Goal: Communication & Community: Answer question/provide support

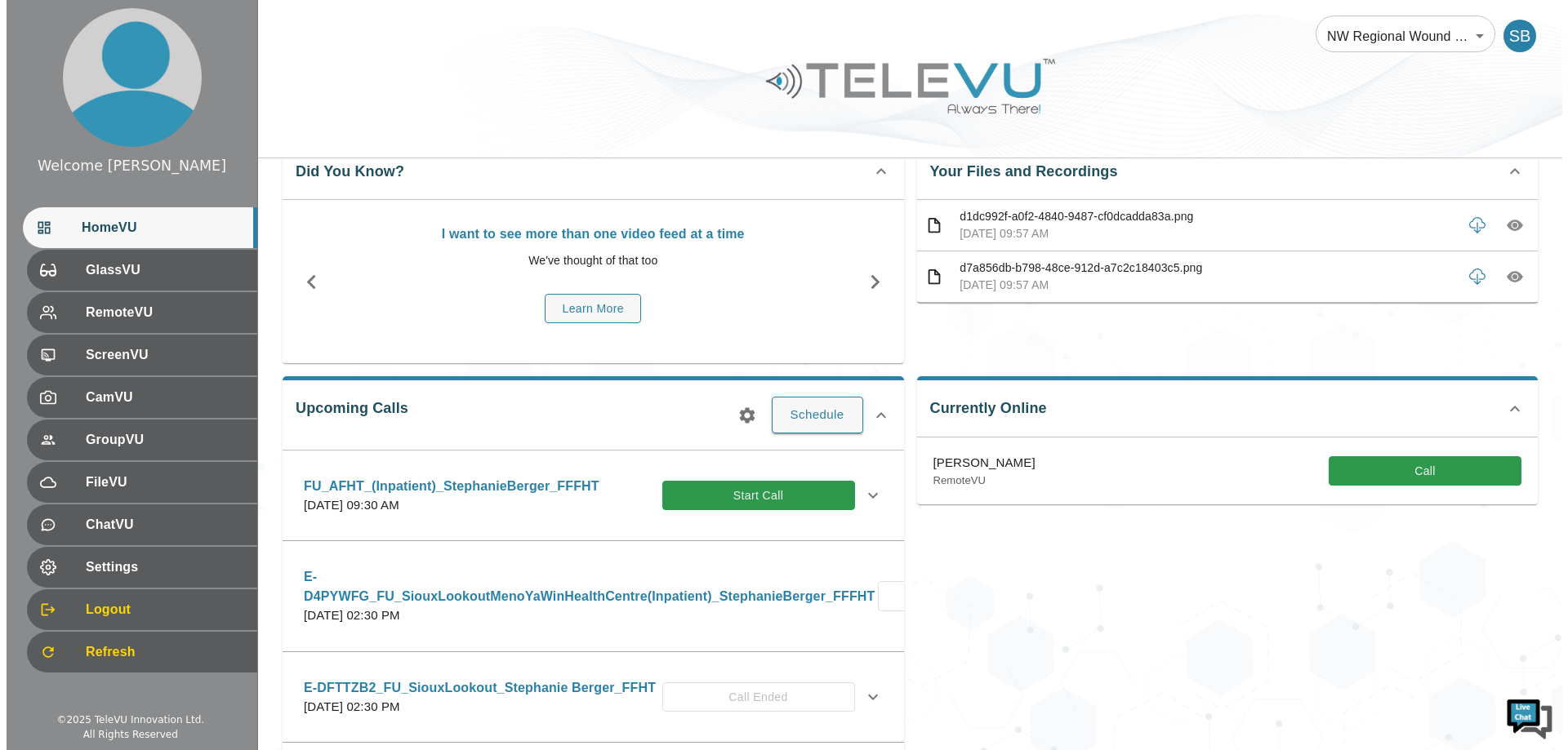
scroll to position [82, 0]
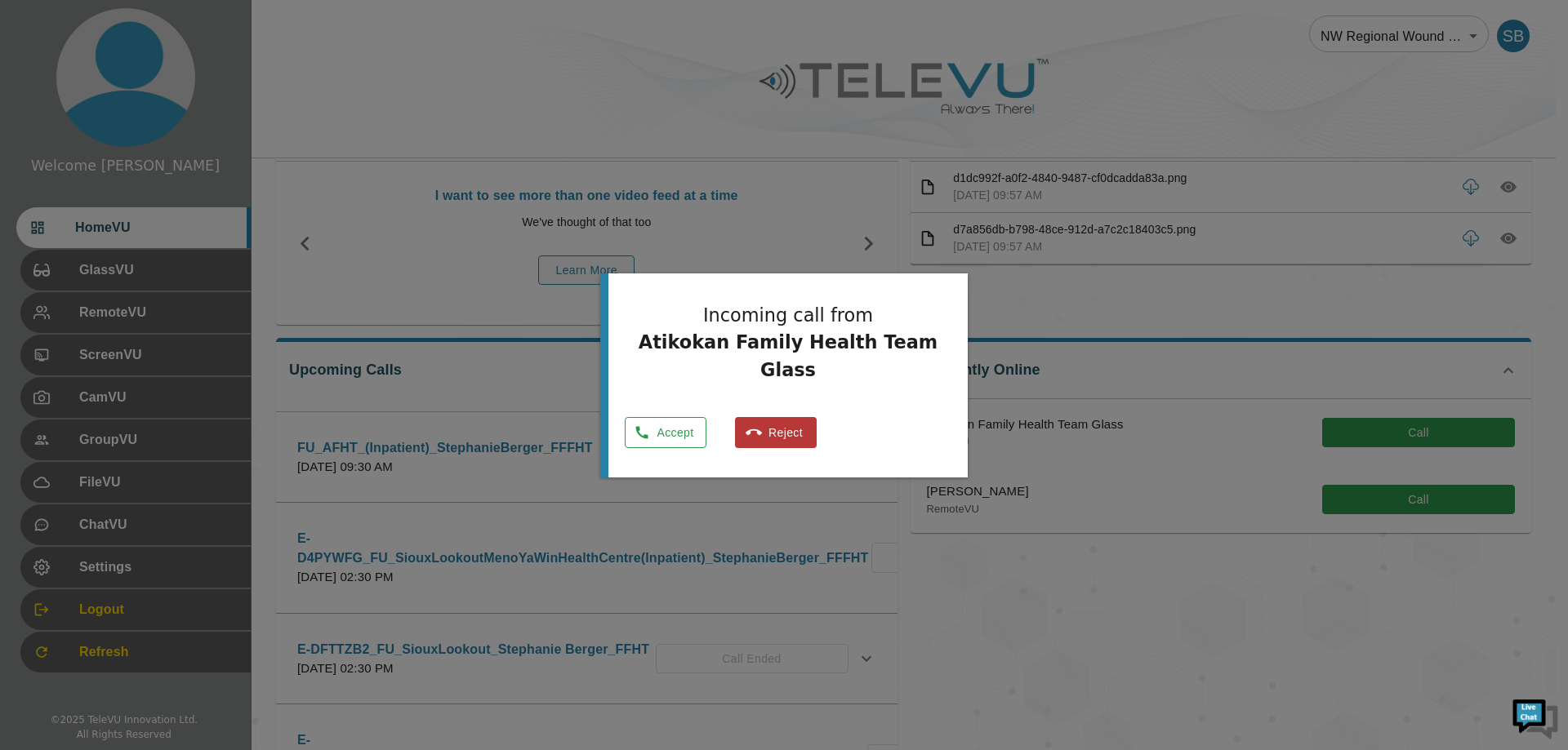
click at [699, 424] on button "Accept" at bounding box center [666, 433] width 82 height 32
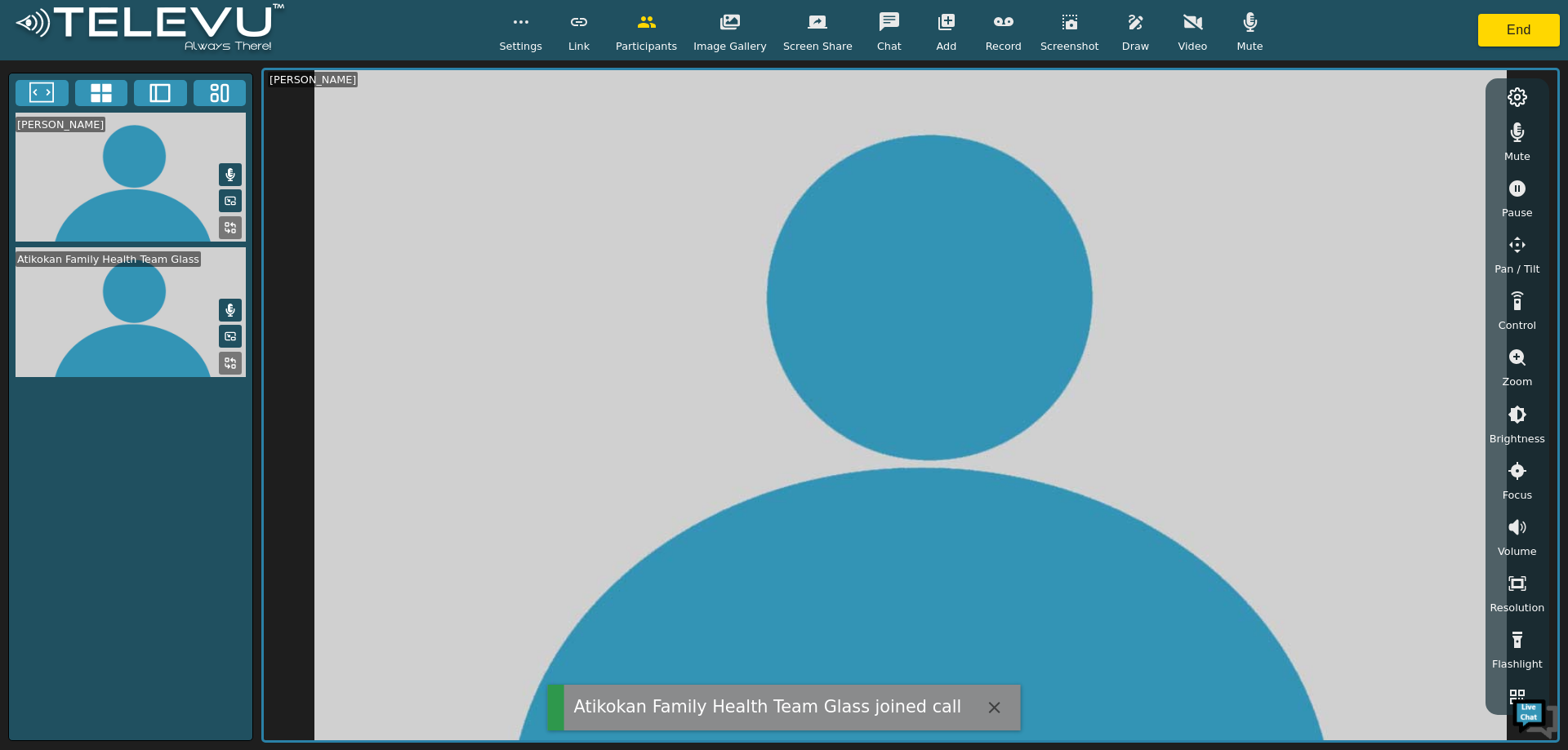
click at [1184, 29] on icon "button" at bounding box center [1193, 21] width 19 height 19
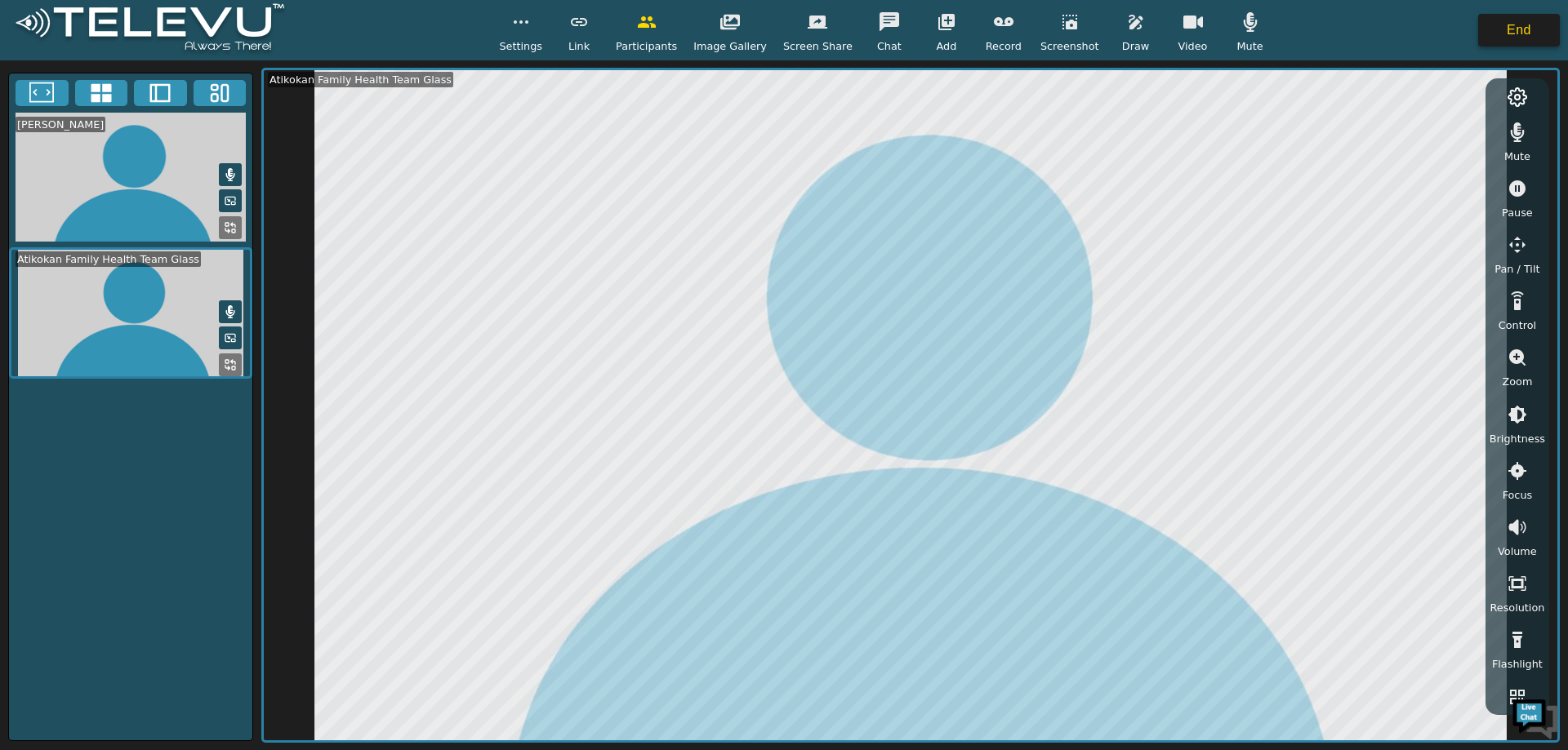
click at [1539, 31] on button "End" at bounding box center [1519, 29] width 82 height 32
